Goal: Transaction & Acquisition: Purchase product/service

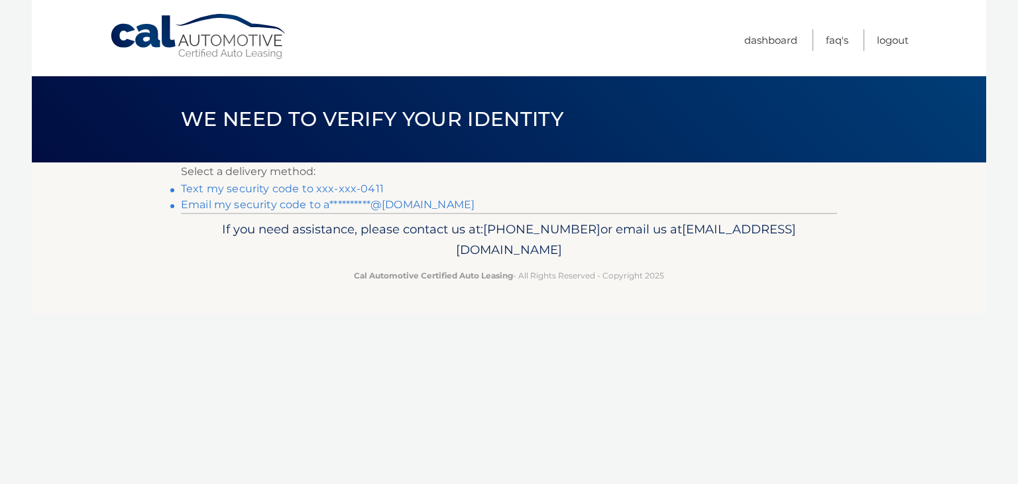
click at [352, 189] on link "Text my security code to xxx-xxx-0411" at bounding box center [282, 188] width 203 height 13
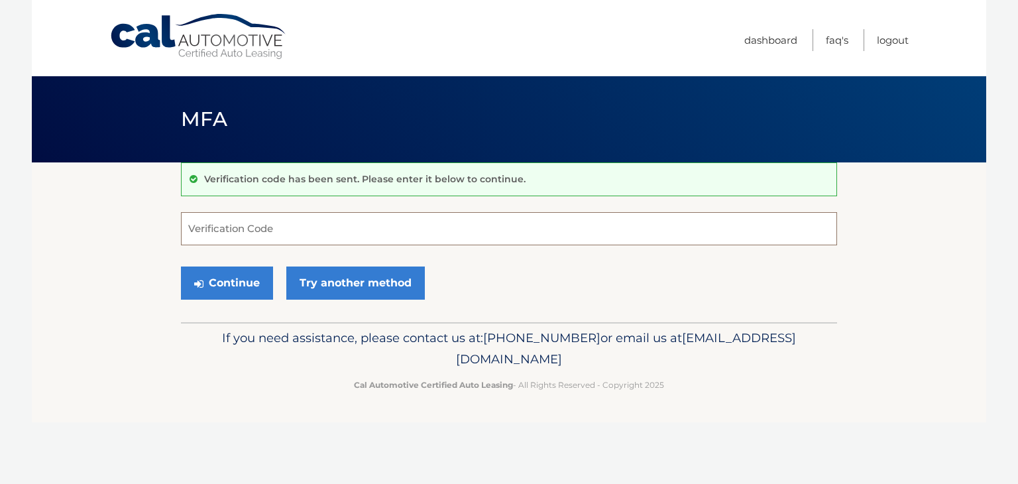
click at [330, 218] on input "Verification Code" at bounding box center [509, 228] width 656 height 33
type input "408762"
click at [227, 295] on button "Continue" at bounding box center [227, 282] width 92 height 33
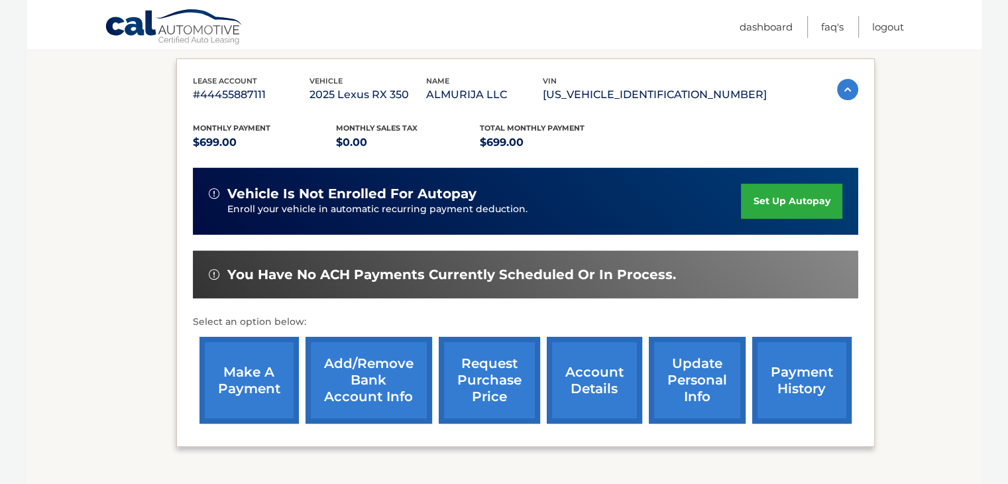
scroll to position [220, 0]
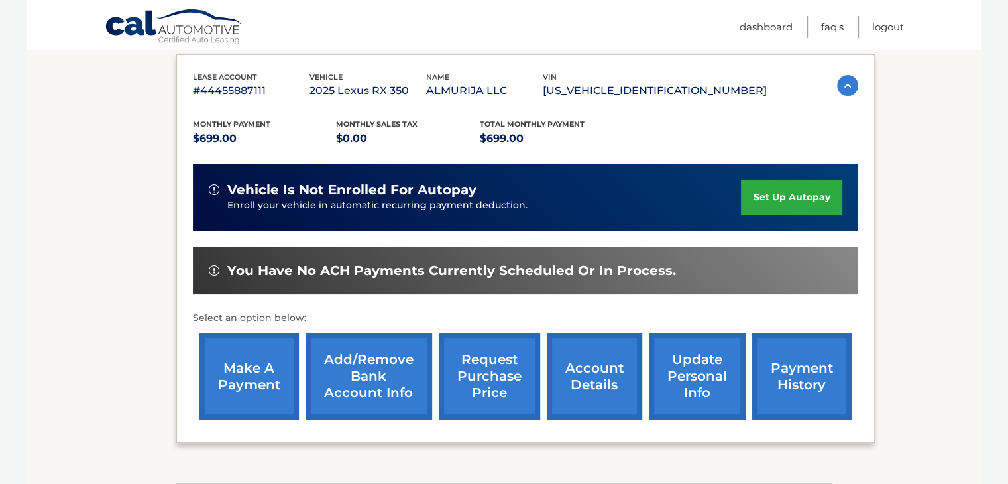
click at [260, 376] on link "make a payment" at bounding box center [248, 376] width 99 height 87
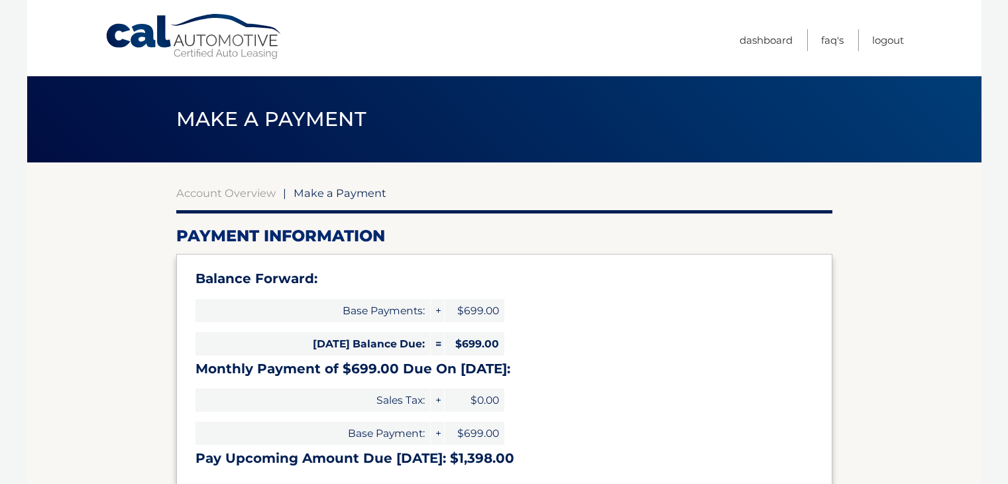
select select "MDdlMGQxZTYtZmQxNy00MzgwLTk3MGQtYWYwYmNlMzkzYmQw"
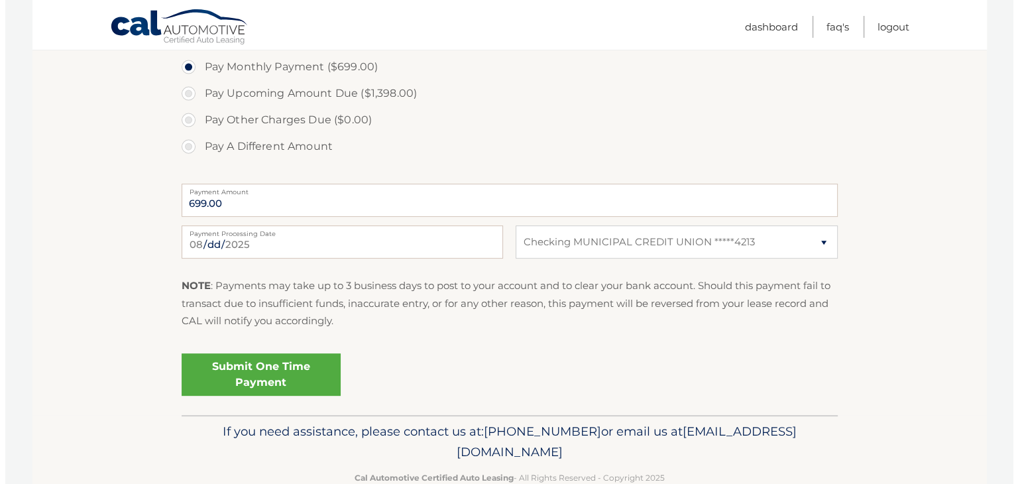
scroll to position [489, 0]
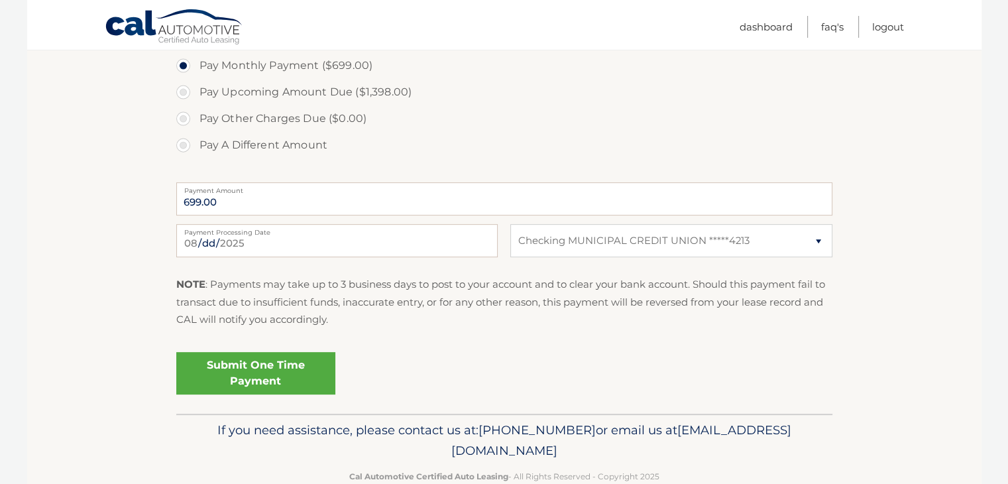
click at [274, 387] on link "Submit One Time Payment" at bounding box center [255, 373] width 159 height 42
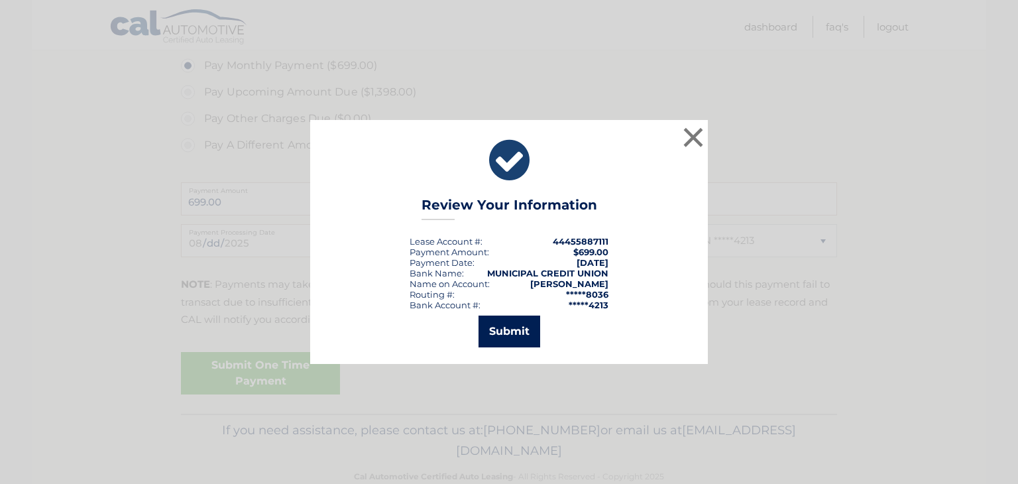
click at [514, 340] on button "Submit" at bounding box center [509, 331] width 62 height 32
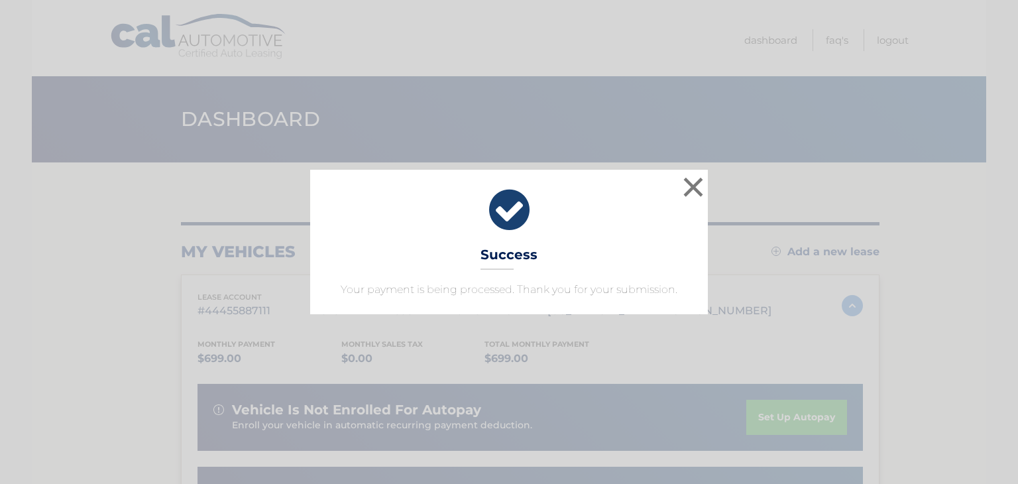
click at [511, 204] on icon at bounding box center [509, 210] width 364 height 48
click at [696, 184] on button "×" at bounding box center [693, 187] width 27 height 27
